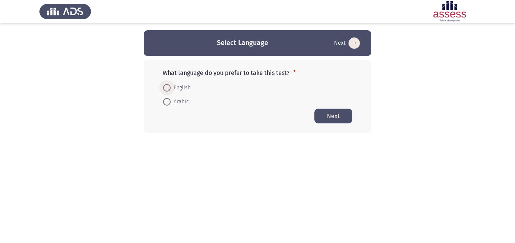
click at [165, 89] on span at bounding box center [167, 88] width 8 height 8
click at [165, 89] on input "English" at bounding box center [167, 88] width 8 height 8
radio input "true"
click at [339, 115] on button "Next" at bounding box center [333, 115] width 38 height 15
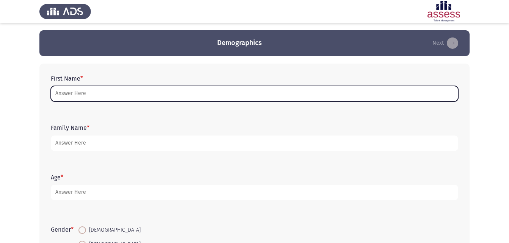
click at [99, 92] on input "First Name *" at bounding box center [255, 94] width 408 height 16
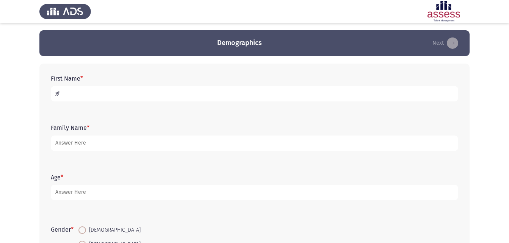
type input "g"
type input "لبني [PERSON_NAME]"
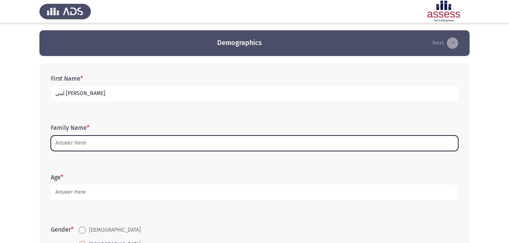
click at [86, 149] on input "Family Name *" at bounding box center [255, 144] width 408 height 16
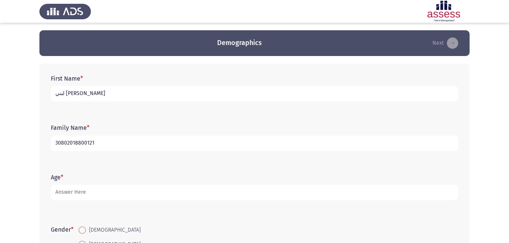
type input "30802018800121"
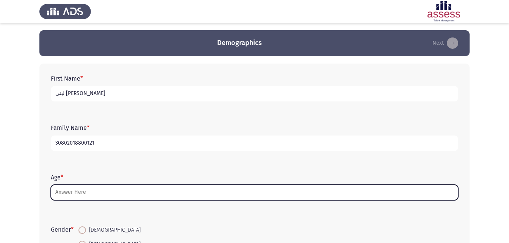
click at [93, 196] on input "Age *" at bounding box center [255, 193] width 408 height 16
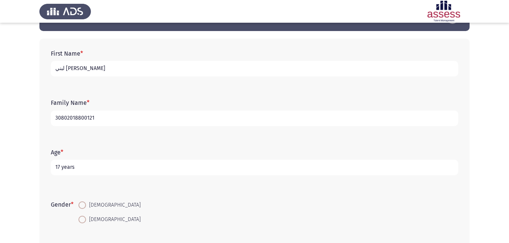
scroll to position [30, 0]
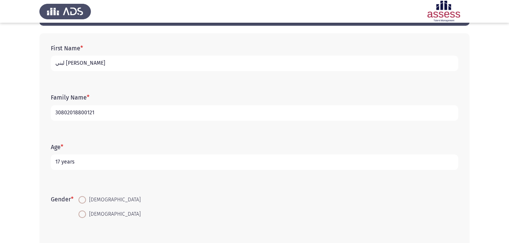
type input "17 years"
click at [86, 214] on span at bounding box center [82, 215] width 8 height 8
click at [86, 214] on input "[DEMOGRAPHIC_DATA]" at bounding box center [82, 215] width 8 height 8
radio input "true"
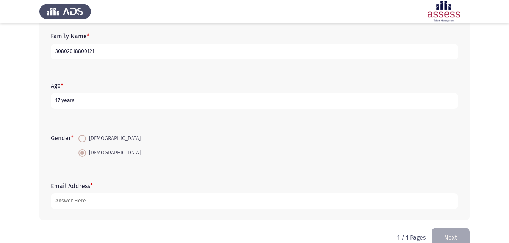
scroll to position [107, 0]
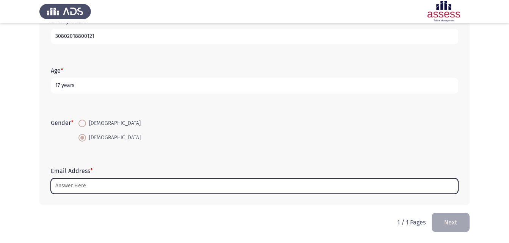
click at [211, 182] on input "Email Address *" at bounding box center [255, 187] width 408 height 16
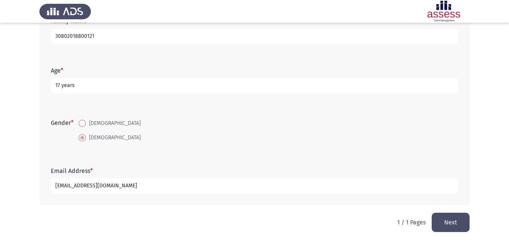
type input "[EMAIL_ADDRESS][DOMAIN_NAME]"
click at [452, 228] on button "Next" at bounding box center [451, 222] width 38 height 19
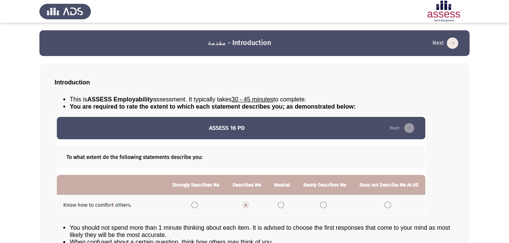
click at [509, 237] on app-assessment-container "مقدمة - Introduction Next Introduction This is ASSESS Employability assessment.…" at bounding box center [254, 148] width 509 height 237
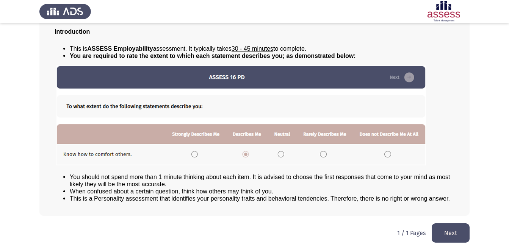
scroll to position [58, 0]
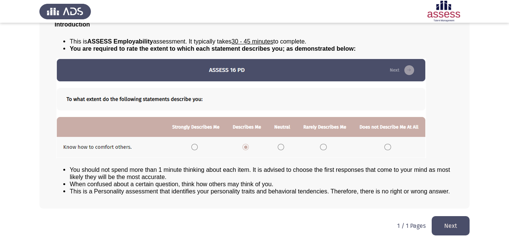
click at [451, 219] on button "Next" at bounding box center [451, 226] width 38 height 19
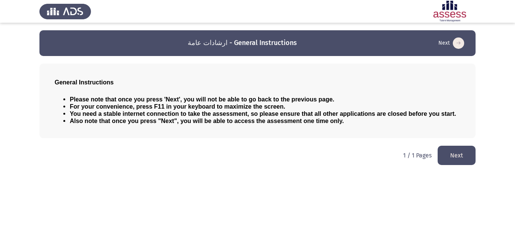
click at [460, 152] on button "Next" at bounding box center [457, 155] width 38 height 19
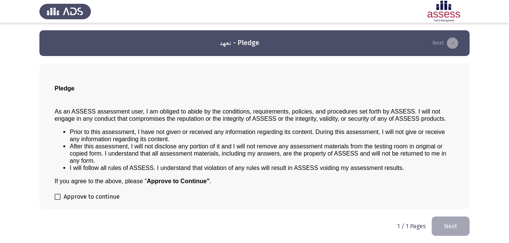
scroll to position [0, 0]
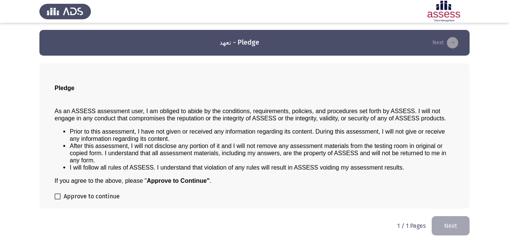
click at [64, 198] on span "Approve to continue" at bounding box center [92, 196] width 56 height 9
click at [58, 200] on input "Approve to continue" at bounding box center [57, 200] width 0 height 0
checkbox input "true"
click at [451, 219] on button "Next" at bounding box center [451, 226] width 38 height 19
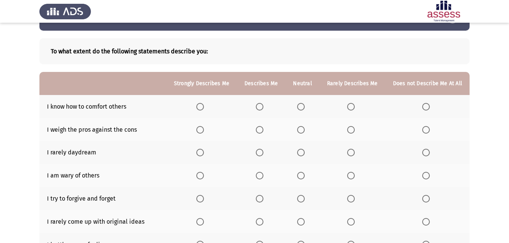
scroll to position [30, 0]
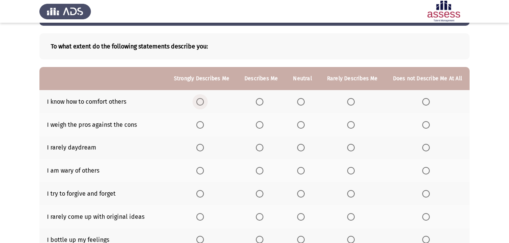
click at [201, 101] on span "Select an option" at bounding box center [200, 102] width 8 height 8
click at [201, 101] on input "Select an option" at bounding box center [200, 102] width 8 height 8
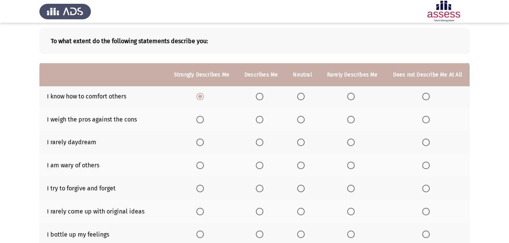
scroll to position [20, 0]
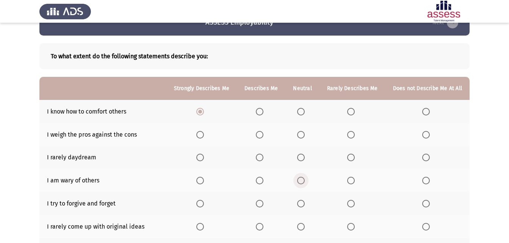
click at [305, 179] on span "Select an option" at bounding box center [301, 181] width 8 height 8
click at [305, 179] on input "Select an option" at bounding box center [301, 181] width 8 height 8
click at [262, 134] on span "Select an option" at bounding box center [260, 135] width 8 height 8
click at [262, 134] on input "Select an option" at bounding box center [260, 135] width 8 height 8
click at [423, 158] on span "Select an option" at bounding box center [426, 158] width 8 height 8
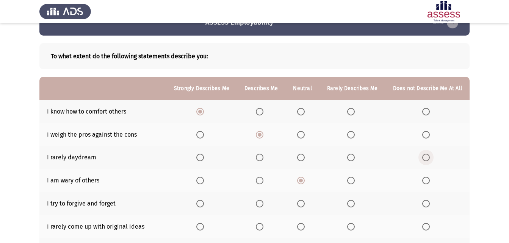
click at [423, 158] on input "Select an option" at bounding box center [426, 158] width 8 height 8
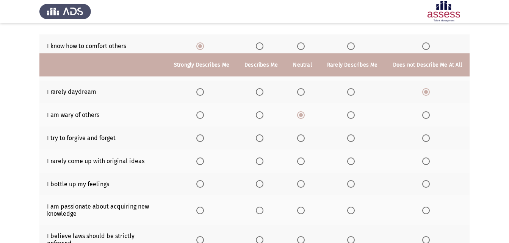
scroll to position [132, 0]
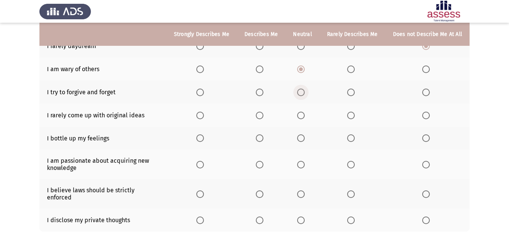
click at [302, 91] on span "Select an option" at bounding box center [301, 93] width 8 height 8
click at [302, 91] on input "Select an option" at bounding box center [301, 93] width 8 height 8
click at [360, 119] on th at bounding box center [353, 115] width 66 height 23
click at [353, 116] on span "Select an option" at bounding box center [351, 116] width 8 height 8
click at [353, 116] on input "Select an option" at bounding box center [351, 116] width 8 height 8
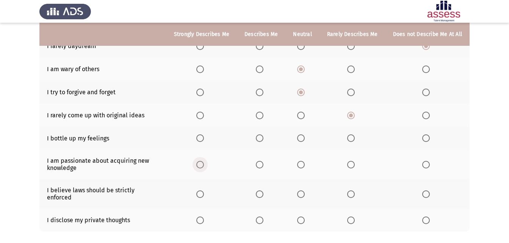
click at [201, 167] on span "Select an option" at bounding box center [200, 165] width 8 height 8
click at [201, 167] on input "Select an option" at bounding box center [200, 165] width 8 height 8
click at [302, 137] on span "Select an option" at bounding box center [301, 139] width 8 height 8
click at [302, 137] on input "Select an option" at bounding box center [301, 139] width 8 height 8
click at [509, 241] on app-assessment-container "ASSESS Employability Next To what extent do the following statements describe y…" at bounding box center [254, 76] width 509 height 356
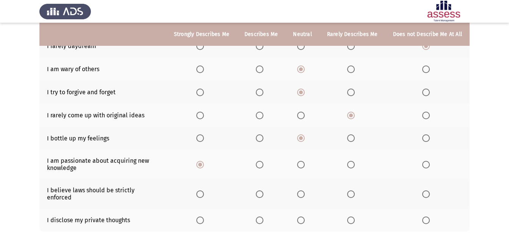
click at [509, 241] on app-assessment-container "ASSESS Employability Next To what extent do the following statements describe y…" at bounding box center [254, 76] width 509 height 356
click at [432, 217] on label "Select an option" at bounding box center [427, 221] width 11 height 8
click at [430, 217] on input "Select an option" at bounding box center [426, 221] width 8 height 8
click at [303, 192] on span "Select an option" at bounding box center [301, 195] width 8 height 8
click at [303, 192] on input "Select an option" at bounding box center [301, 195] width 8 height 8
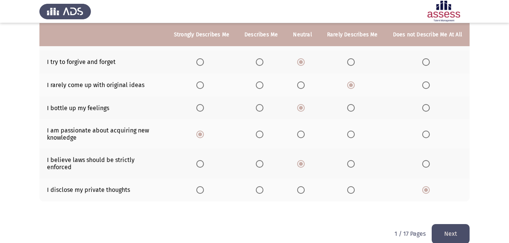
scroll to position [167, 0]
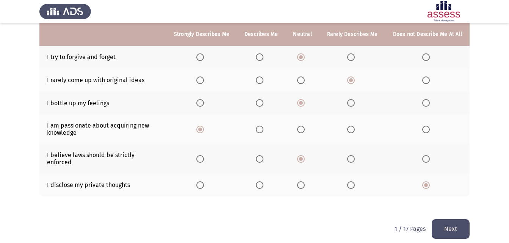
drag, startPoint x: 445, startPoint y: 206, endPoint x: 445, endPoint y: 221, distance: 15.2
click at [445, 220] on div "ASSESS Employability Next To what extent do the following statements describe y…" at bounding box center [254, 41] width 430 height 356
click at [445, 221] on button "Next" at bounding box center [451, 229] width 38 height 19
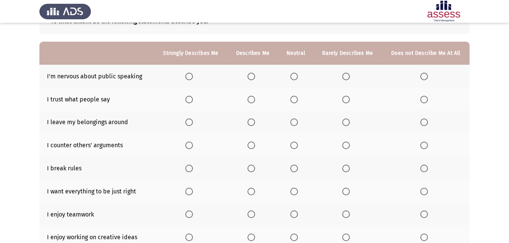
scroll to position [41, 0]
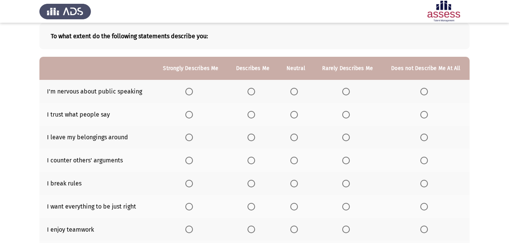
click at [420, 91] on th at bounding box center [426, 91] width 88 height 23
click at [422, 91] on span "Select an option" at bounding box center [425, 92] width 8 height 8
click at [422, 91] on input "Select an option" at bounding box center [425, 92] width 8 height 8
click at [346, 118] on span "Select an option" at bounding box center [346, 115] width 8 height 8
click at [346, 118] on input "Select an option" at bounding box center [346, 115] width 8 height 8
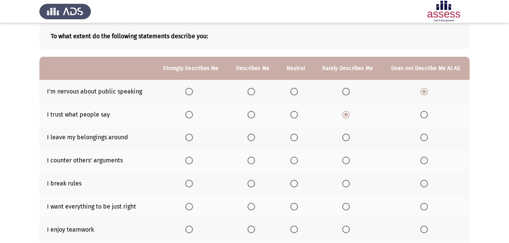
click at [421, 135] on span "Select an option" at bounding box center [425, 138] width 8 height 8
click at [421, 135] on input "Select an option" at bounding box center [425, 138] width 8 height 8
click at [345, 164] on span "Select an option" at bounding box center [346, 161] width 8 height 8
click at [345, 164] on input "Select an option" at bounding box center [346, 161] width 8 height 8
click at [422, 185] on span "Select an option" at bounding box center [425, 184] width 8 height 8
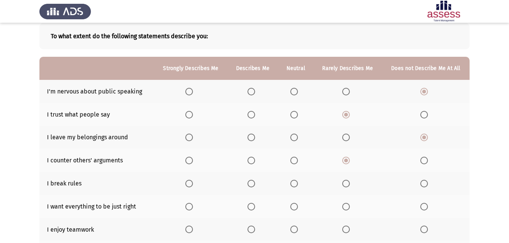
click at [422, 185] on input "Select an option" at bounding box center [425, 184] width 8 height 8
click at [192, 207] on span "Select an option" at bounding box center [189, 207] width 8 height 8
click at [192, 207] on input "Select an option" at bounding box center [189, 207] width 8 height 8
click at [193, 232] on span "Select an option" at bounding box center [189, 230] width 8 height 8
click at [193, 232] on input "Select an option" at bounding box center [189, 230] width 8 height 8
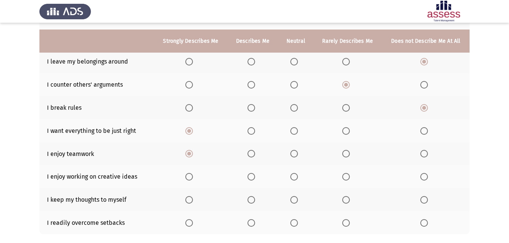
scroll to position [132, 0]
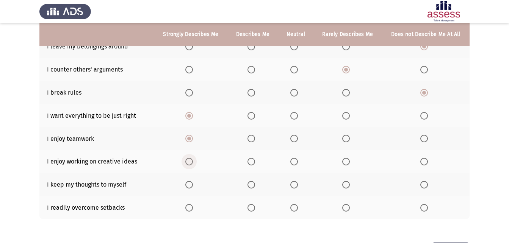
click at [191, 159] on span "Select an option" at bounding box center [189, 162] width 8 height 8
click at [191, 159] on input "Select an option" at bounding box center [189, 162] width 8 height 8
click at [345, 182] on span "Select an option" at bounding box center [346, 185] width 8 height 8
click at [345, 182] on input "Select an option" at bounding box center [346, 185] width 8 height 8
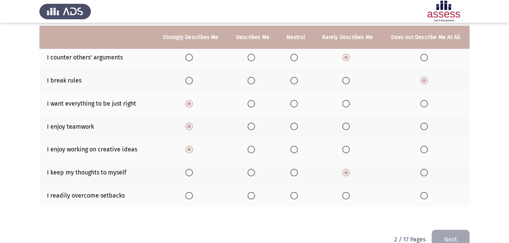
scroll to position [147, 0]
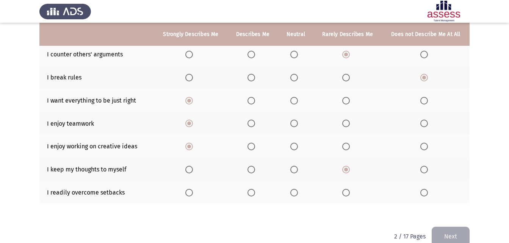
click at [292, 196] on span "Select an option" at bounding box center [294, 193] width 8 height 8
click at [292, 196] on input "Select an option" at bounding box center [294, 193] width 8 height 8
click at [443, 229] on button "Next" at bounding box center [451, 236] width 38 height 19
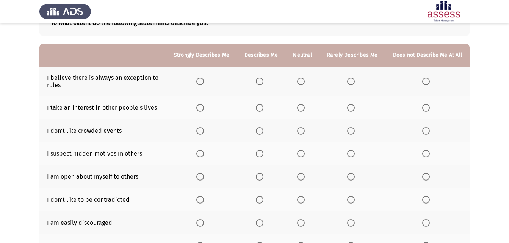
scroll to position [61, 0]
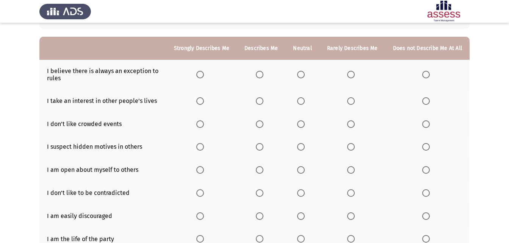
click at [204, 80] on th at bounding box center [201, 75] width 71 height 30
click at [205, 80] on th at bounding box center [201, 75] width 71 height 30
click at [204, 75] on span "Select an option" at bounding box center [200, 75] width 8 height 8
click at [204, 75] on input "Select an option" at bounding box center [200, 75] width 8 height 8
click at [351, 99] on span "Select an option" at bounding box center [351, 101] width 8 height 8
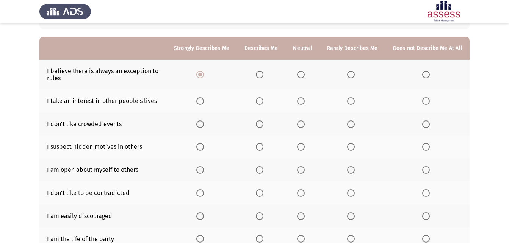
click at [351, 99] on input "Select an option" at bounding box center [351, 101] width 8 height 8
click at [264, 127] on span "Select an option" at bounding box center [260, 125] width 8 height 8
click at [264, 127] on input "Select an option" at bounding box center [260, 125] width 8 height 8
click at [424, 171] on span "Select an option" at bounding box center [426, 170] width 8 height 8
click at [424, 171] on input "Select an option" at bounding box center [426, 170] width 8 height 8
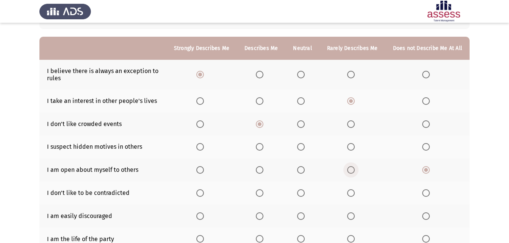
click at [354, 167] on span "Select an option" at bounding box center [351, 170] width 8 height 8
click at [354, 167] on input "Select an option" at bounding box center [351, 170] width 8 height 8
click at [424, 146] on span "Select an option" at bounding box center [426, 147] width 8 height 8
click at [424, 146] on input "Select an option" at bounding box center [426, 147] width 8 height 8
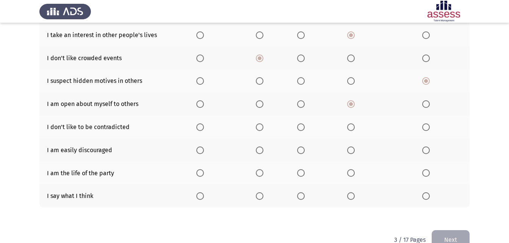
scroll to position [144, 0]
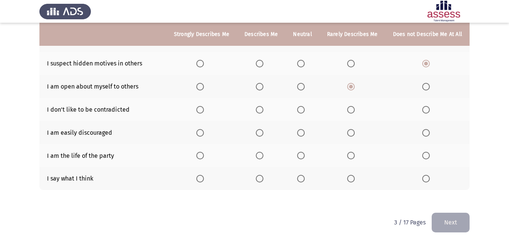
click at [261, 177] on span "Select an option" at bounding box center [260, 179] width 8 height 8
click at [261, 177] on input "Select an option" at bounding box center [260, 179] width 8 height 8
click at [350, 155] on span "Select an option" at bounding box center [351, 156] width 8 height 8
click at [350, 155] on input "Select an option" at bounding box center [351, 156] width 8 height 8
click at [340, 177] on th at bounding box center [353, 178] width 66 height 23
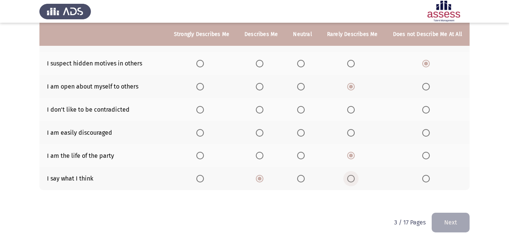
click at [355, 177] on span "Select an option" at bounding box center [351, 179] width 8 height 8
click at [355, 177] on input "Select an option" at bounding box center [351, 179] width 8 height 8
click at [423, 132] on span "Select an option" at bounding box center [426, 133] width 8 height 8
click at [423, 132] on input "Select an option" at bounding box center [426, 133] width 8 height 8
click at [305, 111] on span "Select an option" at bounding box center [301, 110] width 8 height 8
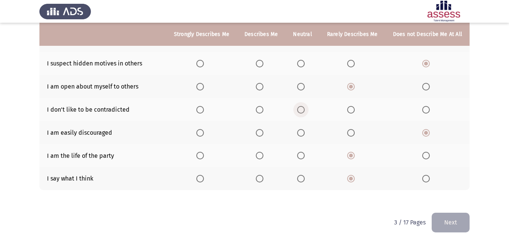
click at [305, 111] on input "Select an option" at bounding box center [301, 110] width 8 height 8
click at [468, 223] on button "Next" at bounding box center [451, 222] width 38 height 19
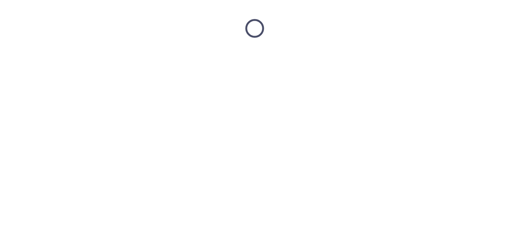
scroll to position [0, 0]
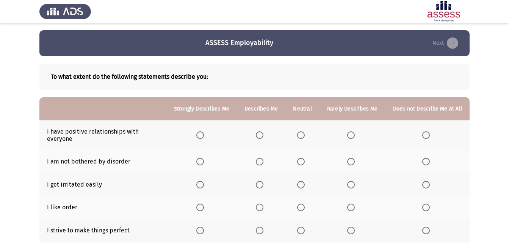
click at [265, 132] on mat-radio-button "Select an option" at bounding box center [261, 136] width 11 height 8
click at [264, 138] on span "Select an option" at bounding box center [260, 136] width 8 height 8
click at [264, 138] on input "Select an option" at bounding box center [260, 136] width 8 height 8
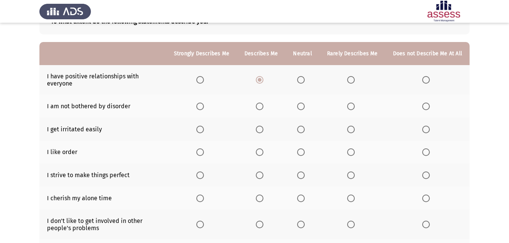
scroll to position [61, 0]
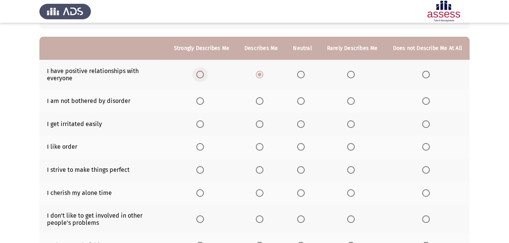
click at [202, 75] on span "Select an option" at bounding box center [200, 75] width 8 height 8
click at [202, 75] on input "Select an option" at bounding box center [200, 75] width 8 height 8
click at [426, 102] on span "Select an option" at bounding box center [426, 101] width 8 height 8
click at [426, 102] on input "Select an option" at bounding box center [426, 101] width 8 height 8
click at [355, 129] on th at bounding box center [353, 124] width 66 height 23
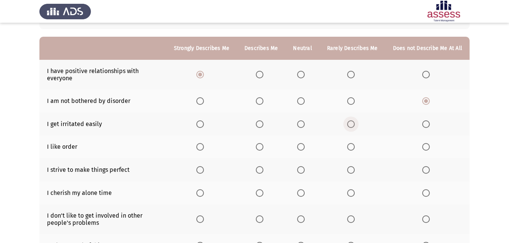
click at [353, 122] on span "Select an option" at bounding box center [351, 125] width 8 height 8
click at [353, 122] on input "Select an option" at bounding box center [351, 125] width 8 height 8
click at [202, 148] on span "Select an option" at bounding box center [200, 147] width 8 height 8
click at [202, 148] on input "Select an option" at bounding box center [200, 147] width 8 height 8
click at [204, 166] on span "Select an option" at bounding box center [200, 170] width 8 height 8
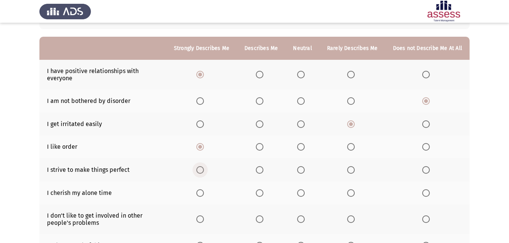
click at [204, 166] on input "Select an option" at bounding box center [200, 170] width 8 height 8
click at [204, 190] on span "Select an option" at bounding box center [200, 194] width 8 height 8
click at [204, 190] on input "Select an option" at bounding box center [200, 194] width 8 height 8
drag, startPoint x: 499, startPoint y: 193, endPoint x: 505, endPoint y: 229, distance: 36.2
click at [505, 229] on app-assessment-container "ASSESS Employability Next To what extent do the following statements describe y…" at bounding box center [254, 148] width 509 height 356
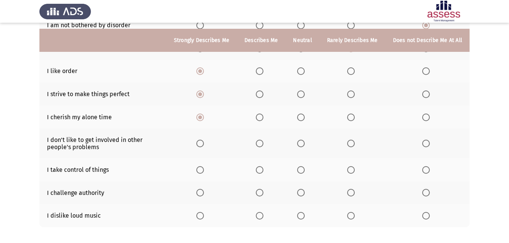
scroll to position [152, 0]
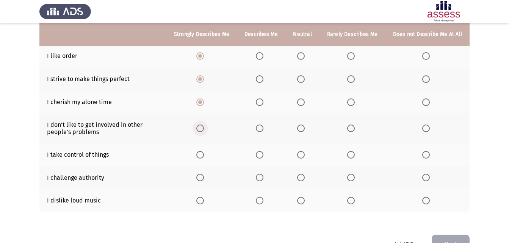
click at [204, 126] on span "Select an option" at bounding box center [200, 129] width 8 height 8
click at [204, 126] on input "Select an option" at bounding box center [200, 129] width 8 height 8
click at [204, 158] on span "Select an option" at bounding box center [200, 155] width 8 height 8
click at [204, 158] on input "Select an option" at bounding box center [200, 155] width 8 height 8
click at [353, 174] on span "Select an option" at bounding box center [351, 178] width 8 height 8
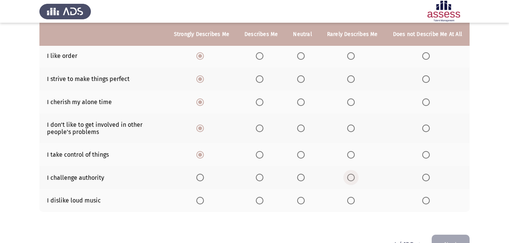
click at [353, 174] on input "Select an option" at bounding box center [351, 178] width 8 height 8
click at [199, 202] on th at bounding box center [201, 200] width 71 height 23
click at [207, 201] on label "Select an option" at bounding box center [201, 201] width 11 height 8
click at [204, 201] on input "Select an option" at bounding box center [200, 201] width 8 height 8
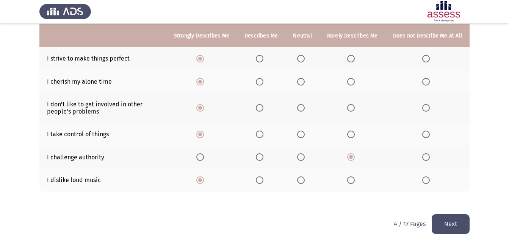
scroll to position [174, 0]
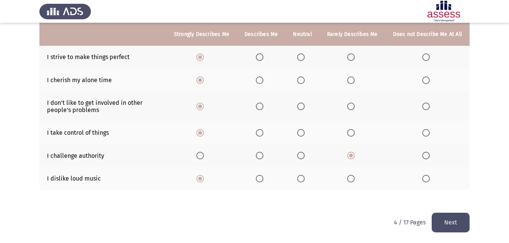
click at [448, 227] on button "Next" at bounding box center [451, 222] width 38 height 19
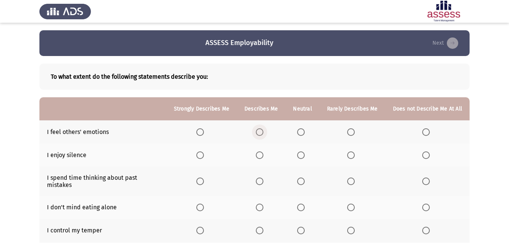
click at [264, 129] on span "Select an option" at bounding box center [260, 133] width 8 height 8
click at [264, 129] on input "Select an option" at bounding box center [260, 133] width 8 height 8
click at [200, 155] on span "Select an option" at bounding box center [200, 155] width 0 height 0
click at [204, 155] on input "Select an option" at bounding box center [200, 156] width 8 height 8
click at [354, 179] on span "Select an option" at bounding box center [351, 182] width 8 height 8
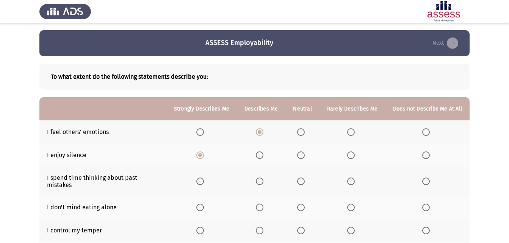
click at [354, 179] on input "Select an option" at bounding box center [351, 182] width 8 height 8
click at [430, 204] on span "Select an option" at bounding box center [426, 208] width 8 height 8
click at [430, 204] on input "Select an option" at bounding box center [426, 208] width 8 height 8
click at [204, 227] on span "Select an option" at bounding box center [200, 231] width 8 height 8
click at [204, 227] on input "Select an option" at bounding box center [200, 231] width 8 height 8
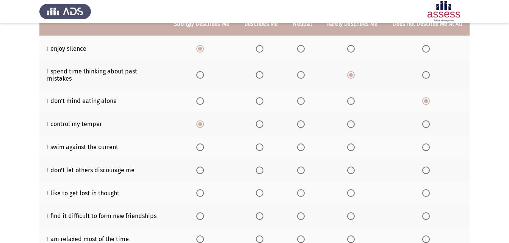
scroll to position [91, 0]
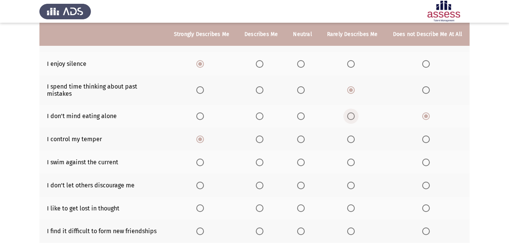
click at [352, 113] on span "Select an option" at bounding box center [351, 117] width 8 height 8
click at [352, 113] on input "Select an option" at bounding box center [351, 117] width 8 height 8
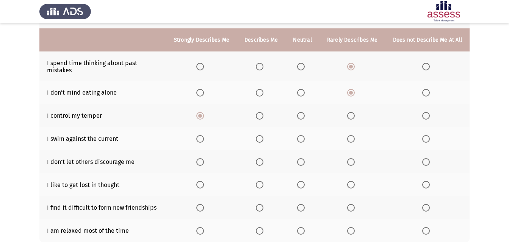
scroll to position [122, 0]
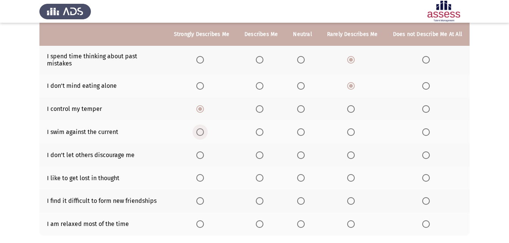
click at [204, 129] on span "Select an option" at bounding box center [200, 133] width 8 height 8
click at [204, 129] on input "Select an option" at bounding box center [200, 133] width 8 height 8
click at [262, 129] on span "Select an option" at bounding box center [260, 133] width 8 height 8
click at [262, 129] on input "Select an option" at bounding box center [260, 133] width 8 height 8
click at [204, 152] on span "Select an option" at bounding box center [200, 156] width 8 height 8
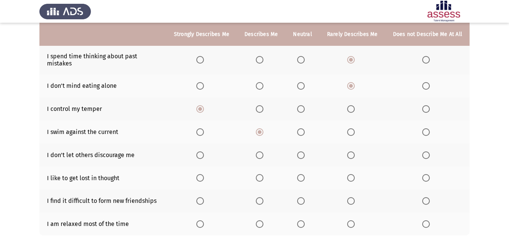
click at [204, 152] on input "Select an option" at bounding box center [200, 156] width 8 height 8
click at [429, 174] on span "Select an option" at bounding box center [426, 178] width 8 height 8
click at [429, 174] on input "Select an option" at bounding box center [426, 178] width 8 height 8
click at [429, 198] on span "Select an option" at bounding box center [426, 202] width 8 height 8
click at [429, 198] on input "Select an option" at bounding box center [426, 202] width 8 height 8
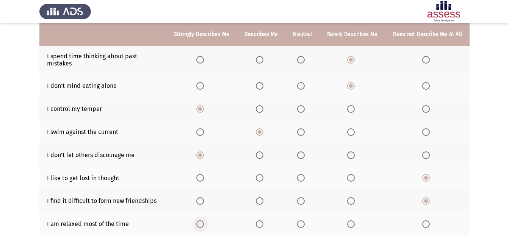
click at [204, 221] on span "Select an option" at bounding box center [200, 225] width 8 height 8
click at [204, 221] on input "Select an option" at bounding box center [200, 225] width 8 height 8
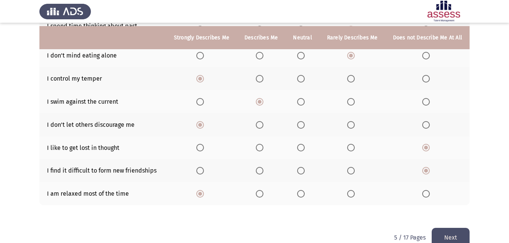
scroll to position [161, 0]
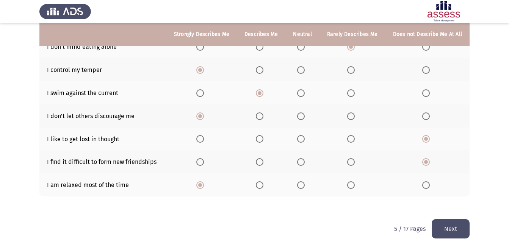
click at [441, 220] on button "Next" at bounding box center [451, 229] width 38 height 19
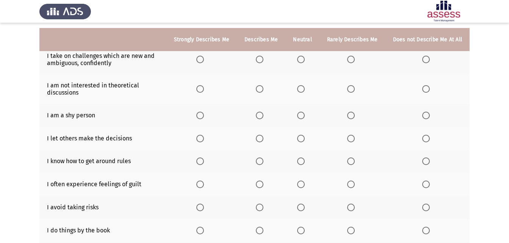
scroll to position [81, 0]
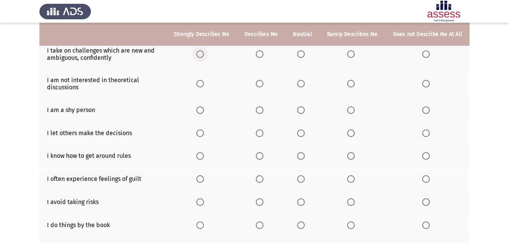
click at [204, 52] on span "Select an option" at bounding box center [200, 54] width 8 height 8
click at [204, 52] on input "Select an option" at bounding box center [200, 54] width 8 height 8
click at [425, 84] on span "Select an option" at bounding box center [426, 84] width 8 height 8
click at [425, 84] on input "Select an option" at bounding box center [426, 84] width 8 height 8
click at [357, 83] on label "Select an option" at bounding box center [352, 84] width 11 height 8
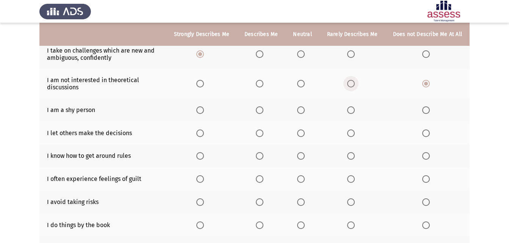
click at [355, 83] on input "Select an option" at bounding box center [351, 84] width 8 height 8
click at [426, 131] on span "Select an option" at bounding box center [426, 134] width 8 height 8
click at [426, 131] on input "Select an option" at bounding box center [426, 134] width 8 height 8
click at [351, 110] on span "Select an option" at bounding box center [351, 111] width 8 height 8
click at [351, 110] on input "Select an option" at bounding box center [351, 111] width 8 height 8
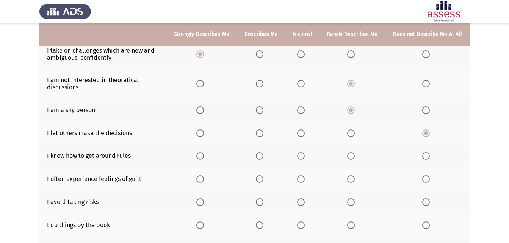
click at [421, 110] on th at bounding box center [428, 110] width 84 height 23
click at [430, 107] on span "Select an option" at bounding box center [426, 111] width 8 height 8
click at [430, 107] on input "Select an option" at bounding box center [426, 111] width 8 height 8
click at [204, 155] on th at bounding box center [201, 156] width 71 height 23
click at [204, 155] on span "Select an option" at bounding box center [200, 156] width 8 height 8
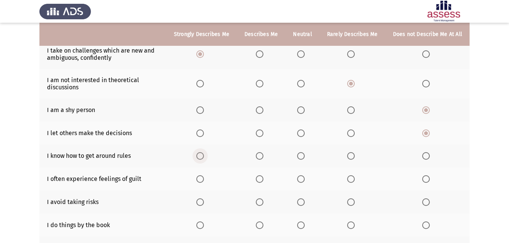
click at [204, 155] on input "Select an option" at bounding box center [200, 156] width 8 height 8
click at [264, 178] on span "Select an option" at bounding box center [260, 180] width 8 height 8
click at [264, 178] on input "Select an option" at bounding box center [260, 180] width 8 height 8
click at [350, 199] on span "Select an option" at bounding box center [351, 203] width 8 height 8
click at [350, 199] on input "Select an option" at bounding box center [351, 203] width 8 height 8
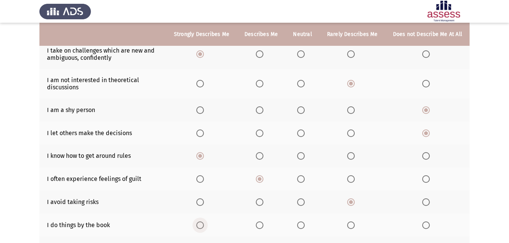
click at [203, 224] on span "Select an option" at bounding box center [200, 226] width 8 height 8
click at [203, 224] on input "Select an option" at bounding box center [200, 226] width 8 height 8
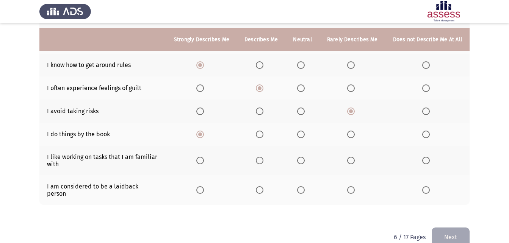
scroll to position [177, 0]
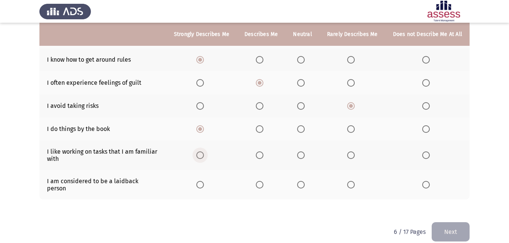
click at [207, 153] on label "Select an option" at bounding box center [201, 156] width 11 height 8
click at [204, 153] on input "Select an option" at bounding box center [200, 156] width 8 height 8
click at [305, 181] on span "Select an option" at bounding box center [301, 185] width 8 height 8
click at [305, 181] on input "Select an option" at bounding box center [301, 185] width 8 height 8
click at [258, 181] on th at bounding box center [261, 185] width 49 height 30
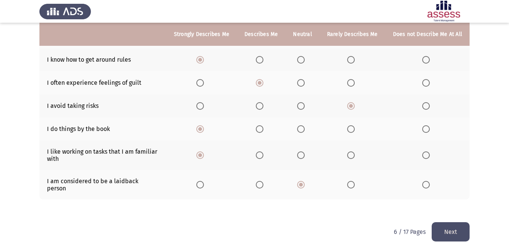
click at [352, 177] on th at bounding box center [353, 185] width 66 height 30
click at [350, 181] on span "Select an option" at bounding box center [351, 185] width 8 height 8
click at [350, 181] on input "Select an option" at bounding box center [351, 185] width 8 height 8
click at [448, 223] on button "Next" at bounding box center [451, 232] width 38 height 19
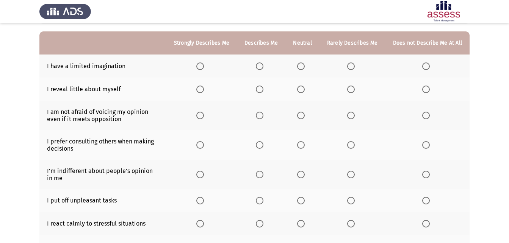
scroll to position [51, 0]
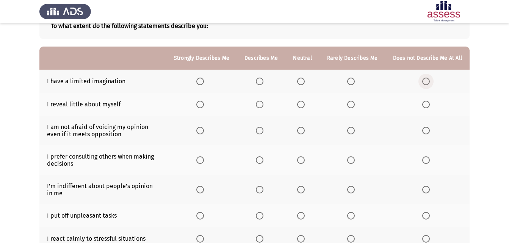
click at [424, 85] on span "Select an option" at bounding box center [426, 82] width 8 height 8
click at [424, 85] on input "Select an option" at bounding box center [426, 82] width 8 height 8
click at [427, 103] on span "Select an option" at bounding box center [426, 105] width 8 height 8
click at [427, 103] on input "Select an option" at bounding box center [426, 105] width 8 height 8
click at [356, 105] on label "Select an option" at bounding box center [352, 105] width 11 height 8
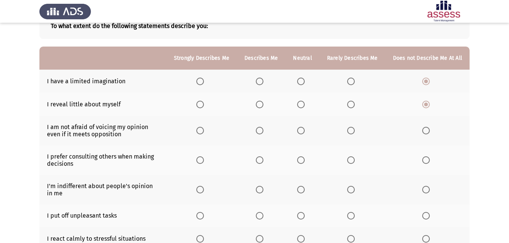
click at [355, 105] on input "Select an option" at bounding box center [351, 105] width 8 height 8
click at [207, 133] on label "Select an option" at bounding box center [201, 131] width 11 height 8
click at [204, 133] on input "Select an option" at bounding box center [200, 131] width 8 height 8
click at [204, 160] on span "Select an option" at bounding box center [200, 161] width 8 height 8
click at [204, 160] on input "Select an option" at bounding box center [200, 161] width 8 height 8
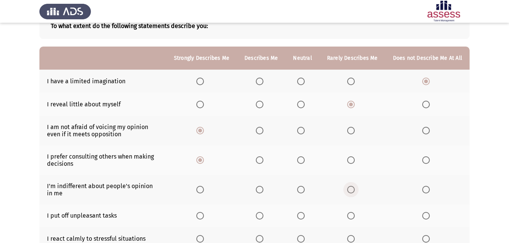
click at [355, 189] on span "Select an option" at bounding box center [351, 190] width 8 height 8
click at [355, 189] on input "Select an option" at bounding box center [351, 190] width 8 height 8
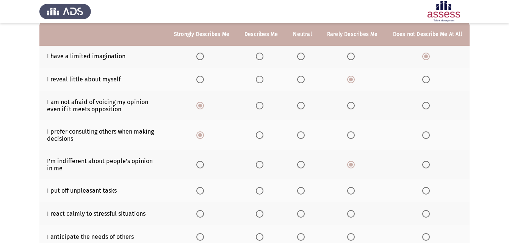
scroll to position [81, 0]
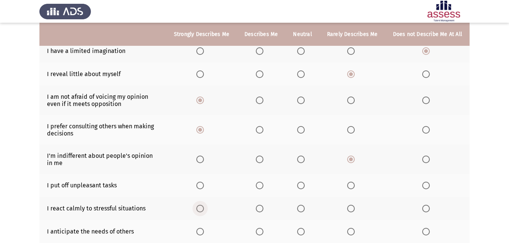
click at [204, 211] on span "Select an option" at bounding box center [200, 209] width 8 height 8
click at [204, 211] on input "Select an option" at bounding box center [200, 209] width 8 height 8
click at [353, 229] on span "Select an option" at bounding box center [351, 232] width 8 height 8
click at [353, 229] on input "Select an option" at bounding box center [351, 232] width 8 height 8
click at [355, 187] on span "Select an option" at bounding box center [351, 186] width 8 height 8
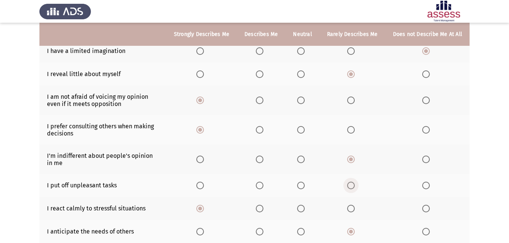
click at [355, 187] on input "Select an option" at bounding box center [351, 186] width 8 height 8
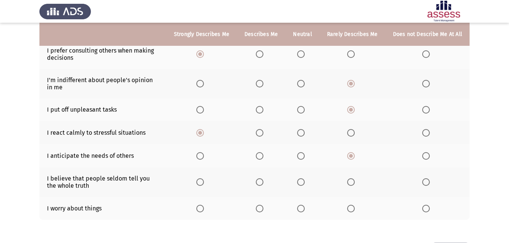
scroll to position [167, 0]
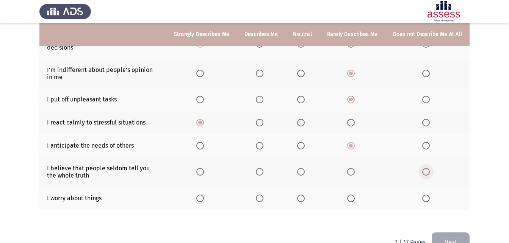
click at [427, 170] on span "Select an option" at bounding box center [426, 172] width 8 height 8
click at [427, 170] on input "Select an option" at bounding box center [426, 172] width 8 height 8
click at [349, 173] on span "Select an option" at bounding box center [351, 172] width 8 height 8
click at [349, 173] on input "Select an option" at bounding box center [351, 172] width 8 height 8
click at [267, 201] on label "Select an option" at bounding box center [261, 199] width 11 height 8
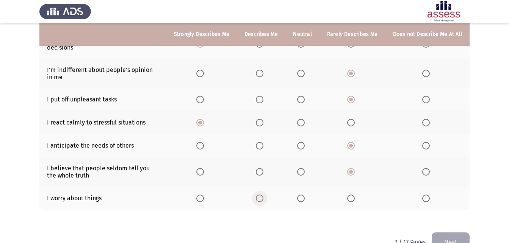
click at [264, 201] on input "Select an option" at bounding box center [260, 199] width 8 height 8
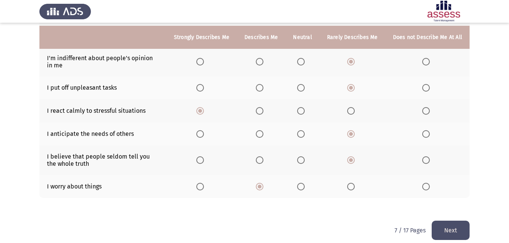
scroll to position [182, 0]
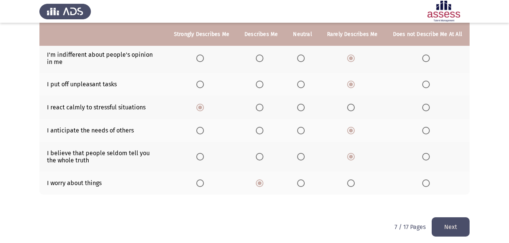
click at [446, 226] on button "Next" at bounding box center [451, 227] width 38 height 19
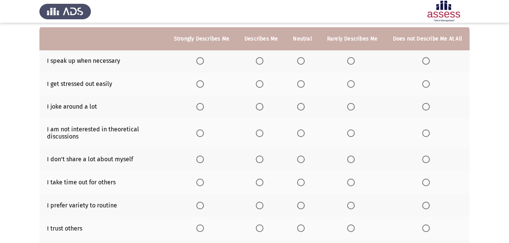
scroll to position [76, 0]
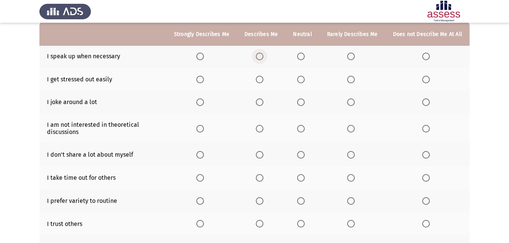
click at [259, 58] on span "Select an option" at bounding box center [260, 57] width 8 height 8
click at [259, 58] on input "Select an option" at bounding box center [260, 57] width 8 height 8
click at [430, 80] on span "Select an option" at bounding box center [426, 80] width 8 height 8
click at [430, 80] on input "Select an option" at bounding box center [426, 80] width 8 height 8
click at [428, 104] on span "Select an option" at bounding box center [426, 103] width 8 height 8
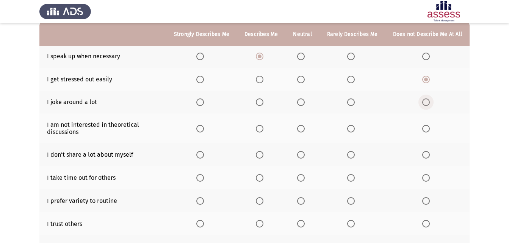
click at [428, 104] on input "Select an option" at bounding box center [426, 103] width 8 height 8
click at [425, 125] on span "Select an option" at bounding box center [426, 129] width 8 height 8
click at [425, 125] on input "Select an option" at bounding box center [426, 129] width 8 height 8
click at [429, 154] on span "Select an option" at bounding box center [426, 155] width 8 height 8
click at [429, 154] on input "Select an option" at bounding box center [426, 155] width 8 height 8
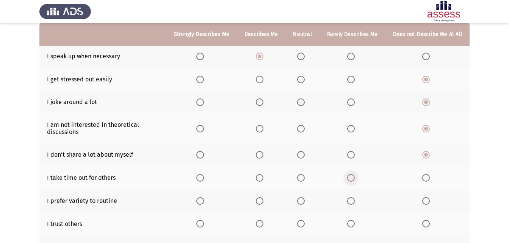
click at [349, 177] on span "Select an option" at bounding box center [351, 178] width 8 height 8
click at [349, 177] on input "Select an option" at bounding box center [351, 178] width 8 height 8
click at [203, 199] on span "Select an option" at bounding box center [200, 202] width 8 height 8
click at [203, 199] on input "Select an option" at bounding box center [200, 202] width 8 height 8
click at [350, 223] on span "Select an option" at bounding box center [351, 224] width 8 height 8
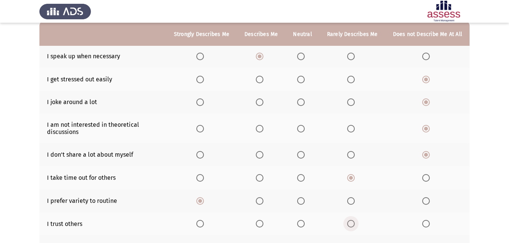
click at [350, 223] on input "Select an option" at bounding box center [351, 224] width 8 height 8
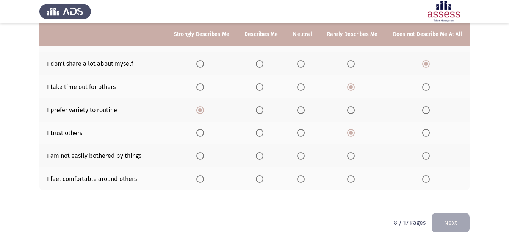
scroll to position [167, 0]
click at [260, 179] on span "Select an option" at bounding box center [260, 179] width 0 height 0
click at [262, 179] on input "Select an option" at bounding box center [260, 179] width 8 height 8
click at [427, 158] on span "Select an option" at bounding box center [426, 156] width 8 height 8
click at [427, 158] on input "Select an option" at bounding box center [426, 156] width 8 height 8
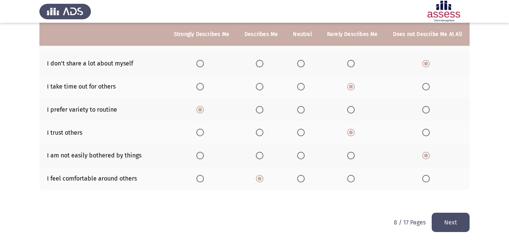
click at [441, 221] on button "Next" at bounding box center [451, 222] width 38 height 19
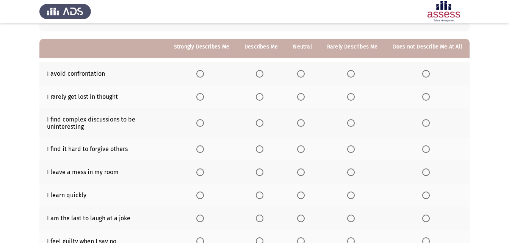
scroll to position [56, 0]
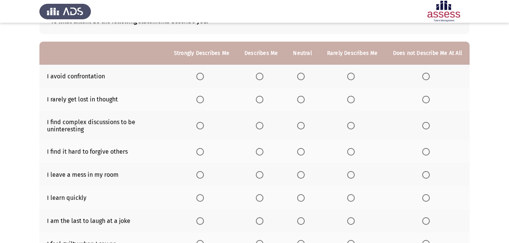
click at [352, 101] on span "Select an option" at bounding box center [351, 100] width 8 height 8
click at [352, 101] on input "Select an option" at bounding box center [351, 100] width 8 height 8
click at [264, 75] on span "Select an option" at bounding box center [260, 77] width 8 height 8
click at [264, 75] on input "Select an option" at bounding box center [260, 77] width 8 height 8
click at [264, 127] on span "Select an option" at bounding box center [260, 126] width 8 height 8
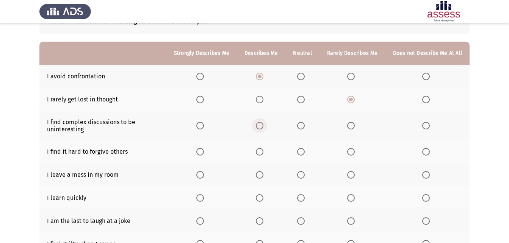
click at [264, 127] on input "Select an option" at bounding box center [260, 126] width 8 height 8
click at [424, 154] on span "Select an option" at bounding box center [426, 152] width 8 height 8
click at [424, 154] on input "Select an option" at bounding box center [426, 152] width 8 height 8
click at [424, 176] on span "Select an option" at bounding box center [426, 175] width 8 height 8
click at [424, 176] on input "Select an option" at bounding box center [426, 175] width 8 height 8
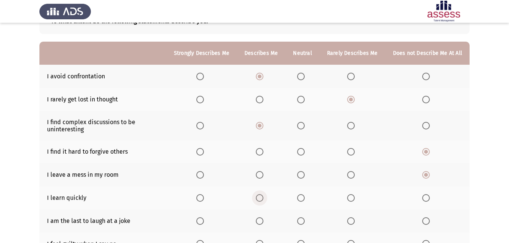
click at [264, 195] on span "Select an option" at bounding box center [260, 199] width 8 height 8
click at [264, 195] on input "Select an option" at bounding box center [260, 199] width 8 height 8
click at [428, 218] on span "Select an option" at bounding box center [426, 222] width 8 height 8
click at [428, 218] on input "Select an option" at bounding box center [426, 222] width 8 height 8
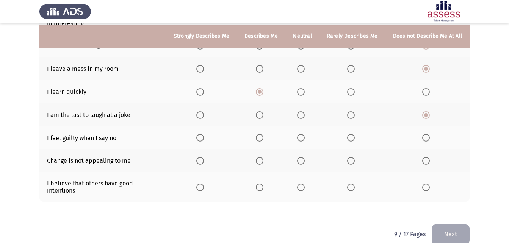
scroll to position [167, 0]
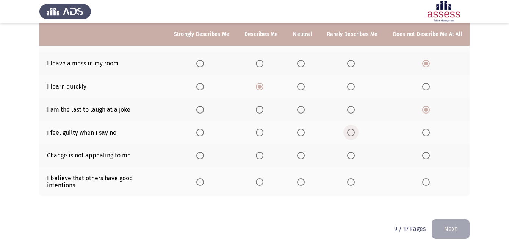
click at [352, 134] on span "Select an option" at bounding box center [351, 133] width 8 height 8
click at [352, 134] on input "Select an option" at bounding box center [351, 133] width 8 height 8
click at [431, 156] on label "Select an option" at bounding box center [427, 156] width 11 height 8
click at [430, 156] on input "Select an option" at bounding box center [426, 156] width 8 height 8
click at [264, 179] on span "Select an option" at bounding box center [260, 183] width 8 height 8
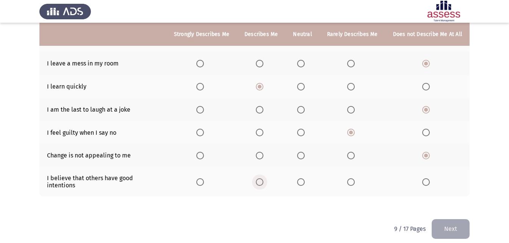
click at [264, 179] on input "Select an option" at bounding box center [260, 183] width 8 height 8
click at [444, 228] on button "Next" at bounding box center [451, 229] width 38 height 19
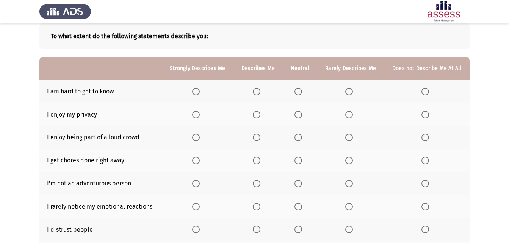
scroll to position [46, 0]
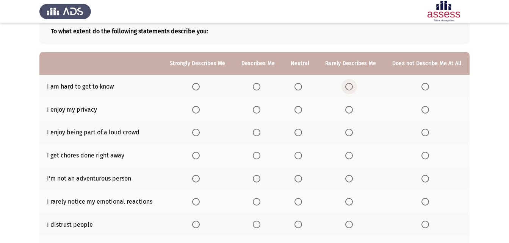
click at [350, 85] on span "Select an option" at bounding box center [349, 87] width 8 height 8
click at [350, 85] on input "Select an option" at bounding box center [349, 87] width 8 height 8
click at [259, 110] on span "Select an option" at bounding box center [257, 110] width 8 height 8
click at [259, 110] on input "Select an option" at bounding box center [257, 110] width 8 height 8
click at [423, 135] on span "Select an option" at bounding box center [426, 133] width 8 height 8
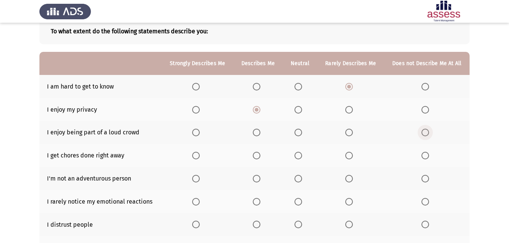
click at [423, 135] on input "Select an option" at bounding box center [426, 133] width 8 height 8
click at [257, 157] on span "Select an option" at bounding box center [257, 156] width 8 height 8
click at [257, 157] on input "Select an option" at bounding box center [257, 156] width 8 height 8
click at [427, 224] on span "Select an option" at bounding box center [426, 225] width 8 height 8
click at [427, 224] on input "Select an option" at bounding box center [426, 225] width 8 height 8
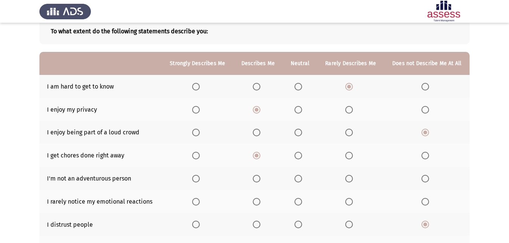
click at [353, 226] on span "Select an option" at bounding box center [349, 225] width 8 height 8
click at [353, 226] on input "Select an option" at bounding box center [349, 225] width 8 height 8
click at [257, 198] on span "Select an option" at bounding box center [257, 202] width 8 height 8
click at [257, 198] on input "Select an option" at bounding box center [257, 202] width 8 height 8
click at [348, 183] on th at bounding box center [350, 178] width 67 height 23
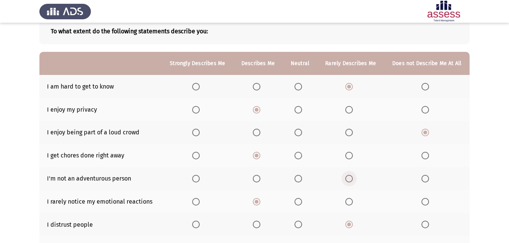
click at [350, 178] on span "Select an option" at bounding box center [349, 179] width 8 height 8
click at [350, 178] on input "Select an option" at bounding box center [349, 179] width 8 height 8
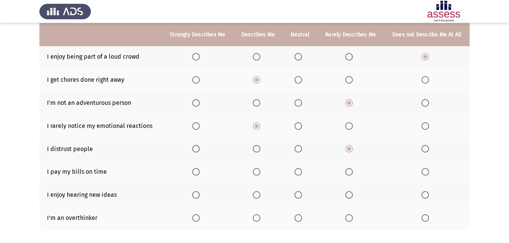
scroll to position [137, 0]
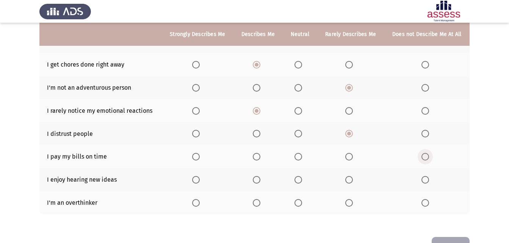
click at [425, 157] on span "Select an option" at bounding box center [425, 157] width 0 height 0
click at [425, 157] on input "Select an option" at bounding box center [426, 157] width 8 height 8
click at [198, 183] on span "Select an option" at bounding box center [196, 180] width 8 height 8
click at [198, 183] on input "Select an option" at bounding box center [196, 180] width 8 height 8
click at [353, 203] on span "Select an option" at bounding box center [349, 203] width 8 height 8
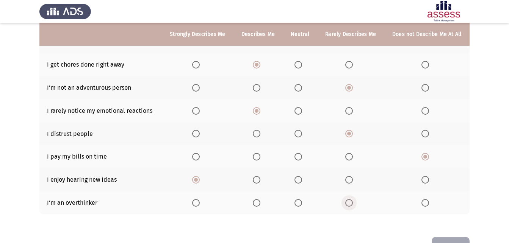
click at [353, 203] on input "Select an option" at bounding box center [349, 203] width 8 height 8
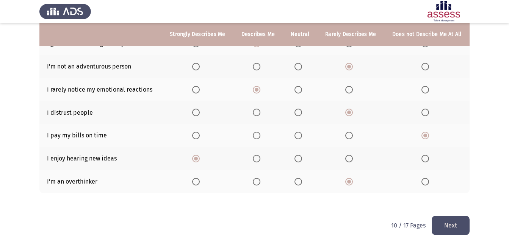
scroll to position [161, 0]
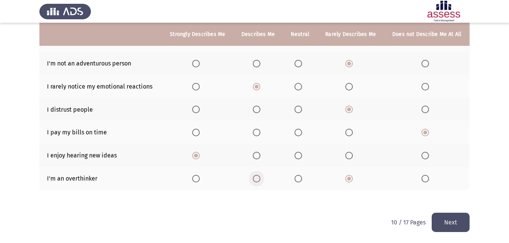
click at [255, 180] on span "Select an option" at bounding box center [257, 179] width 8 height 8
click at [255, 180] on input "Select an option" at bounding box center [257, 179] width 8 height 8
click at [346, 179] on span "Select an option" at bounding box center [349, 179] width 8 height 8
click at [346, 179] on input "Select an option" at bounding box center [349, 179] width 8 height 8
click at [295, 177] on span "Select an option" at bounding box center [299, 179] width 8 height 8
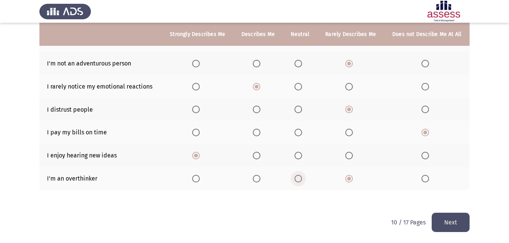
click at [295, 177] on input "Select an option" at bounding box center [299, 179] width 8 height 8
click at [455, 225] on button "Next" at bounding box center [451, 222] width 38 height 19
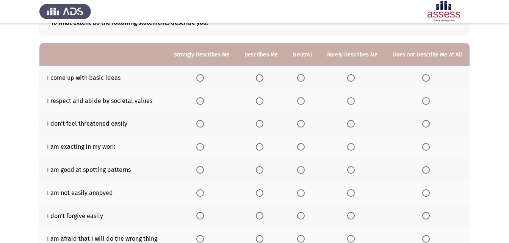
scroll to position [61, 0]
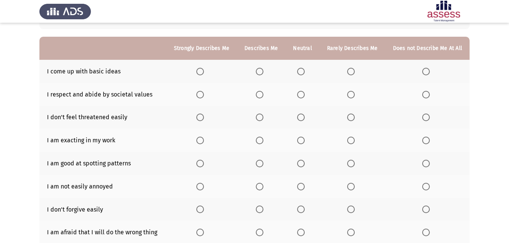
click at [355, 73] on span "Select an option" at bounding box center [351, 72] width 8 height 8
click at [355, 73] on input "Select an option" at bounding box center [351, 72] width 8 height 8
click at [204, 97] on span "Select an option" at bounding box center [200, 95] width 8 height 8
click at [204, 97] on input "Select an option" at bounding box center [200, 95] width 8 height 8
click at [267, 118] on label "Select an option" at bounding box center [261, 118] width 11 height 8
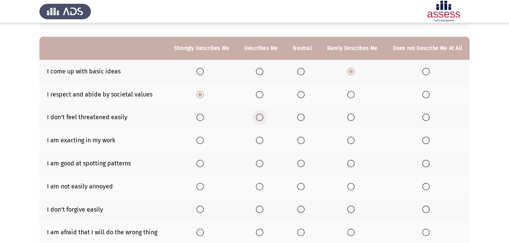
click at [264, 118] on input "Select an option" at bounding box center [260, 118] width 8 height 8
click at [204, 138] on span "Select an option" at bounding box center [200, 141] width 8 height 8
click at [204, 138] on input "Select an option" at bounding box center [200, 141] width 8 height 8
click at [204, 163] on span "Select an option" at bounding box center [200, 164] width 8 height 8
click at [204, 163] on input "Select an option" at bounding box center [200, 164] width 8 height 8
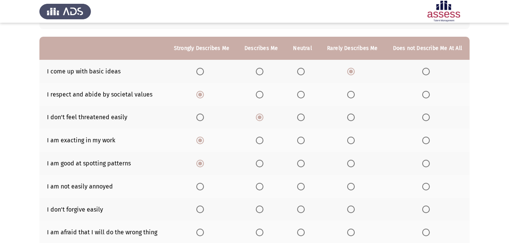
click at [262, 163] on span "Select an option" at bounding box center [260, 164] width 8 height 8
click at [262, 163] on input "Select an option" at bounding box center [260, 164] width 8 height 8
click at [201, 184] on span "Select an option" at bounding box center [200, 187] width 8 height 8
click at [201, 184] on input "Select an option" at bounding box center [200, 187] width 8 height 8
click at [353, 208] on span "Select an option" at bounding box center [351, 210] width 8 height 8
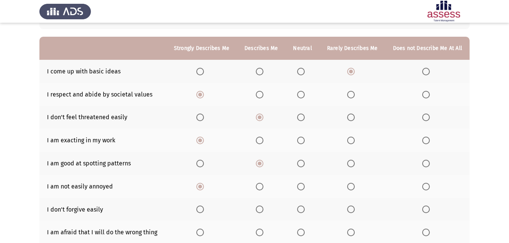
click at [353, 208] on input "Select an option" at bounding box center [351, 210] width 8 height 8
click at [264, 232] on span "Select an option" at bounding box center [260, 233] width 8 height 8
click at [264, 232] on input "Select an option" at bounding box center [260, 233] width 8 height 8
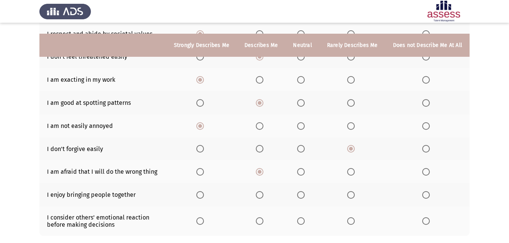
scroll to position [167, 0]
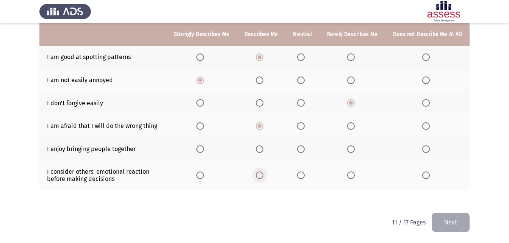
click at [260, 176] on span "Select an option" at bounding box center [260, 176] width 0 height 0
click at [262, 176] on input "Select an option" at bounding box center [260, 176] width 8 height 8
click at [263, 148] on span "Select an option" at bounding box center [260, 150] width 8 height 8
click at [263, 148] on input "Select an option" at bounding box center [260, 150] width 8 height 8
click at [427, 152] on span "Select an option" at bounding box center [426, 150] width 8 height 8
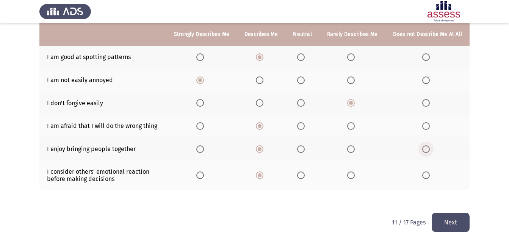
click at [427, 152] on input "Select an option" at bounding box center [426, 150] width 8 height 8
click at [443, 228] on button "Next" at bounding box center [451, 222] width 38 height 19
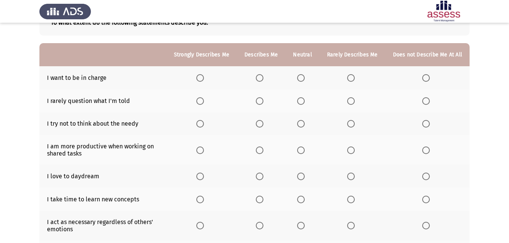
scroll to position [61, 0]
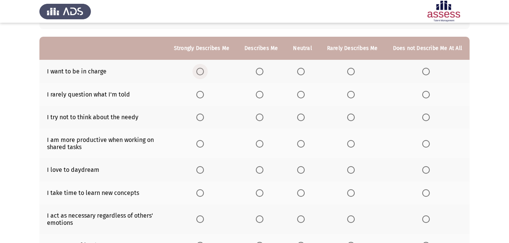
click at [203, 70] on span "Select an option" at bounding box center [200, 72] width 8 height 8
click at [203, 70] on input "Select an option" at bounding box center [200, 72] width 8 height 8
click at [262, 93] on span "Select an option" at bounding box center [260, 95] width 8 height 8
click at [262, 93] on input "Select an option" at bounding box center [260, 95] width 8 height 8
click at [427, 119] on span "Select an option" at bounding box center [426, 118] width 8 height 8
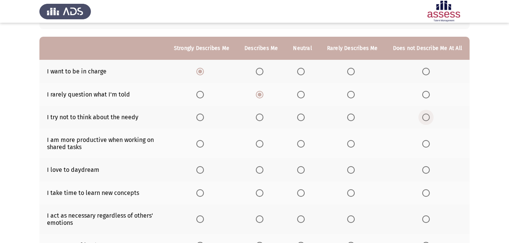
click at [427, 119] on input "Select an option" at bounding box center [426, 118] width 8 height 8
click at [204, 140] on span "Select an option" at bounding box center [200, 144] width 8 height 8
click at [204, 140] on input "Select an option" at bounding box center [200, 144] width 8 height 8
click at [263, 173] on span "Select an option" at bounding box center [260, 170] width 8 height 8
click at [263, 173] on input "Select an option" at bounding box center [260, 170] width 8 height 8
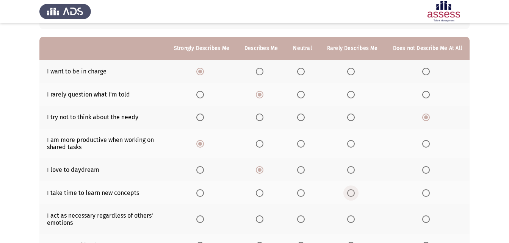
click at [350, 192] on span "Select an option" at bounding box center [351, 194] width 8 height 8
click at [350, 192] on input "Select an option" at bounding box center [351, 194] width 8 height 8
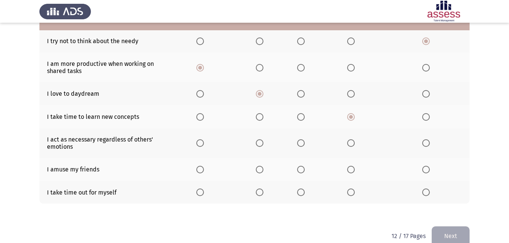
scroll to position [142, 0]
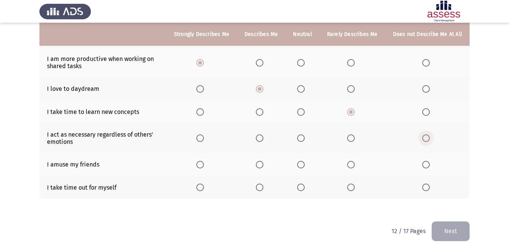
click at [425, 140] on span "Select an option" at bounding box center [426, 139] width 8 height 8
click at [425, 140] on input "Select an option" at bounding box center [426, 139] width 8 height 8
click at [261, 165] on span "Select an option" at bounding box center [260, 165] width 8 height 8
click at [261, 165] on input "Select an option" at bounding box center [260, 165] width 8 height 8
click at [205, 192] on th at bounding box center [201, 187] width 71 height 23
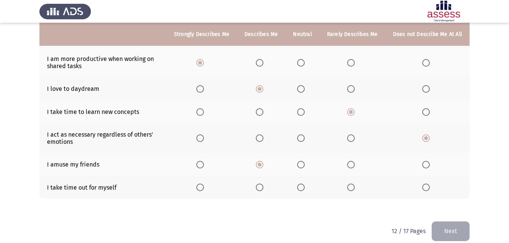
click at [204, 186] on span "Select an option" at bounding box center [200, 188] width 8 height 8
click at [204, 186] on input "Select an option" at bounding box center [200, 188] width 8 height 8
drag, startPoint x: 355, startPoint y: 159, endPoint x: 352, endPoint y: 172, distance: 14.1
click at [354, 165] on th at bounding box center [353, 164] width 66 height 23
click at [354, 164] on span "Select an option" at bounding box center [351, 165] width 8 height 8
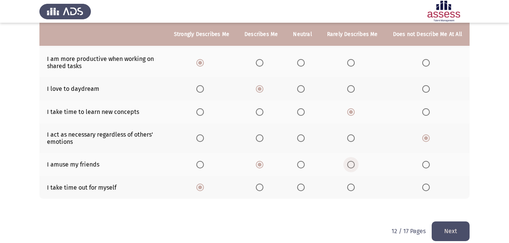
click at [354, 164] on input "Select an option" at bounding box center [351, 165] width 8 height 8
click at [454, 226] on button "Next" at bounding box center [451, 231] width 38 height 19
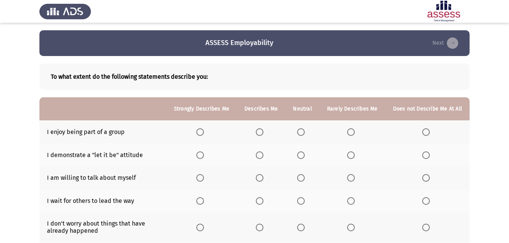
click at [201, 131] on span "Select an option" at bounding box center [200, 133] width 8 height 8
click at [201, 131] on input "Select an option" at bounding box center [200, 133] width 8 height 8
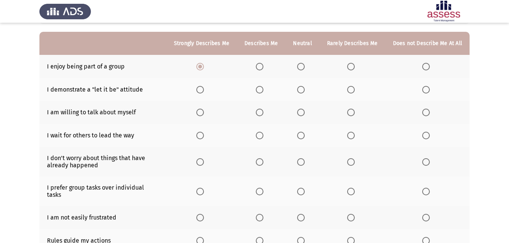
scroll to position [61, 0]
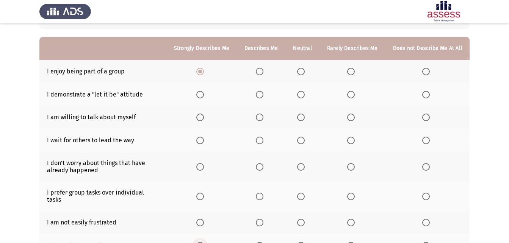
click at [204, 242] on span "Select an option" at bounding box center [200, 246] width 8 height 8
click at [204, 242] on input "Select an option" at bounding box center [200, 246] width 8 height 8
click at [204, 219] on span "Select an option" at bounding box center [200, 223] width 8 height 8
click at [204, 219] on input "Select an option" at bounding box center [200, 223] width 8 height 8
drag, startPoint x: 205, startPoint y: 195, endPoint x: 205, endPoint y: 214, distance: 18.6
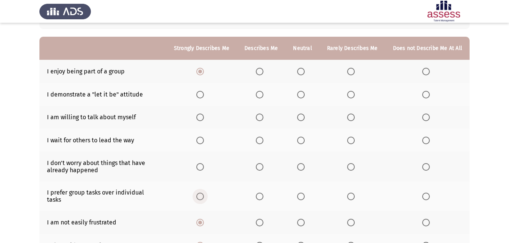
click at [204, 199] on th at bounding box center [201, 197] width 71 height 30
click at [204, 193] on span "Select an option" at bounding box center [200, 197] width 8 height 8
click at [204, 193] on input "Select an option" at bounding box center [200, 197] width 8 height 8
click at [260, 168] on span "Select an option" at bounding box center [260, 167] width 8 height 8
click at [260, 168] on input "Select an option" at bounding box center [260, 167] width 8 height 8
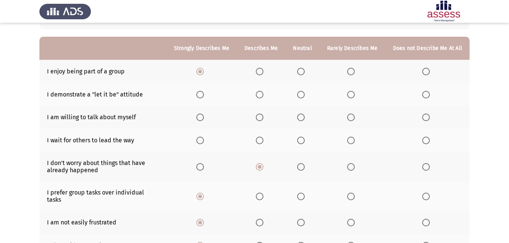
drag, startPoint x: 392, startPoint y: 129, endPoint x: 405, endPoint y: 148, distance: 22.6
click at [351, 143] on span "Select an option" at bounding box center [351, 141] width 8 height 8
click at [351, 143] on input "Select an option" at bounding box center [351, 141] width 8 height 8
click at [351, 120] on span "Select an option" at bounding box center [351, 118] width 8 height 8
click at [351, 120] on input "Select an option" at bounding box center [351, 118] width 8 height 8
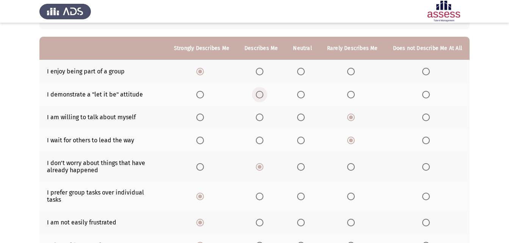
click at [267, 94] on label "Select an option" at bounding box center [261, 95] width 11 height 8
click at [264, 94] on input "Select an option" at bounding box center [260, 95] width 8 height 8
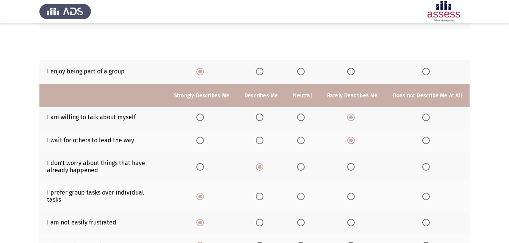
scroll to position [167, 0]
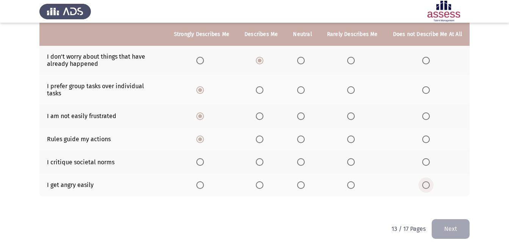
click at [424, 182] on span "Select an option" at bounding box center [426, 186] width 8 height 8
click at [424, 182] on input "Select an option" at bounding box center [426, 186] width 8 height 8
click at [354, 159] on span "Select an option" at bounding box center [351, 163] width 8 height 8
click at [354, 159] on input "Select an option" at bounding box center [351, 163] width 8 height 8
click at [454, 223] on button "Next" at bounding box center [451, 229] width 38 height 19
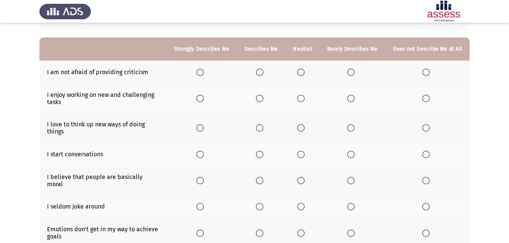
scroll to position [61, 0]
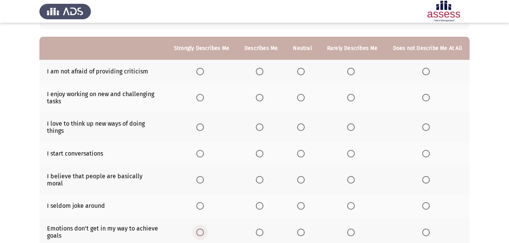
click at [204, 230] on span "Select an option" at bounding box center [200, 233] width 8 height 8
click at [204, 230] on input "Select an option" at bounding box center [200, 233] width 8 height 8
click at [259, 203] on span "Select an option" at bounding box center [260, 207] width 8 height 8
click at [259, 203] on input "Select an option" at bounding box center [260, 207] width 8 height 8
click at [352, 176] on span "Select an option" at bounding box center [351, 180] width 8 height 8
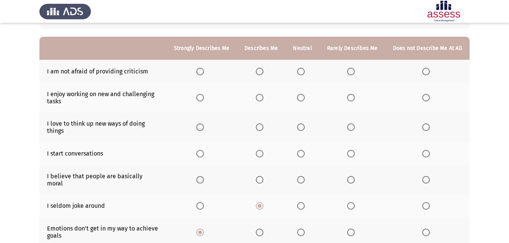
click at [352, 176] on input "Select an option" at bounding box center [351, 180] width 8 height 8
click at [264, 154] on span "Select an option" at bounding box center [260, 154] width 8 height 8
click at [264, 154] on input "Select an option" at bounding box center [260, 154] width 8 height 8
click at [200, 126] on span "Select an option" at bounding box center [200, 128] width 8 height 8
click at [200, 126] on input "Select an option" at bounding box center [200, 128] width 8 height 8
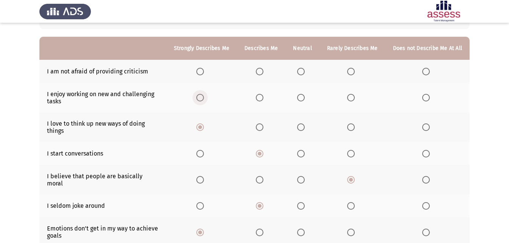
click at [203, 101] on span "Select an option" at bounding box center [200, 98] width 8 height 8
click at [203, 101] on input "Select an option" at bounding box center [200, 98] width 8 height 8
click at [263, 68] on span "Select an option" at bounding box center [260, 72] width 8 height 8
click at [263, 68] on input "Select an option" at bounding box center [260, 72] width 8 height 8
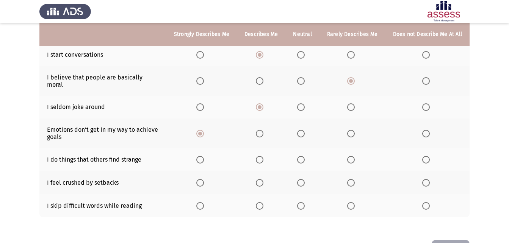
scroll to position [167, 0]
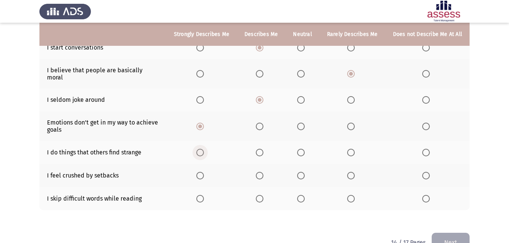
click at [203, 149] on span "Select an option" at bounding box center [200, 153] width 8 height 8
click at [203, 149] on input "Select an option" at bounding box center [200, 153] width 8 height 8
click at [355, 172] on span "Select an option" at bounding box center [351, 176] width 8 height 8
click at [355, 172] on input "Select an option" at bounding box center [351, 176] width 8 height 8
click at [427, 172] on span "Select an option" at bounding box center [426, 176] width 8 height 8
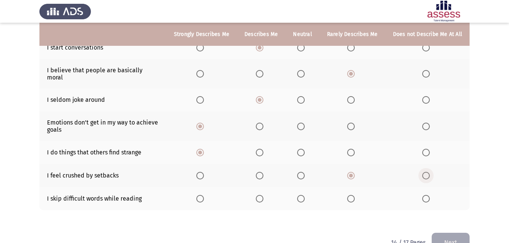
click at [427, 172] on input "Select an option" at bounding box center [426, 176] width 8 height 8
click at [264, 195] on span "Select an option" at bounding box center [260, 199] width 8 height 8
click at [264, 195] on input "Select an option" at bounding box center [260, 199] width 8 height 8
click at [454, 240] on button "Next" at bounding box center [451, 242] width 38 height 19
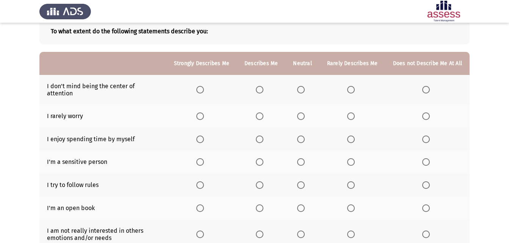
scroll to position [76, 0]
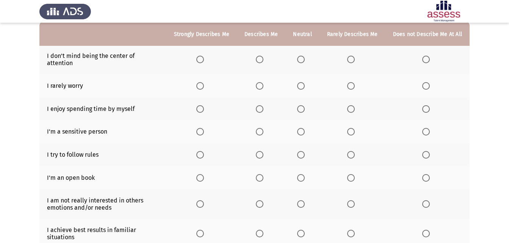
click at [261, 60] on span "Select an option" at bounding box center [260, 60] width 8 height 8
click at [261, 60] on input "Select an option" at bounding box center [260, 60] width 8 height 8
click at [355, 82] on span "Select an option" at bounding box center [351, 86] width 8 height 8
click at [355, 82] on input "Select an option" at bounding box center [351, 86] width 8 height 8
click at [204, 105] on span "Select an option" at bounding box center [200, 109] width 8 height 8
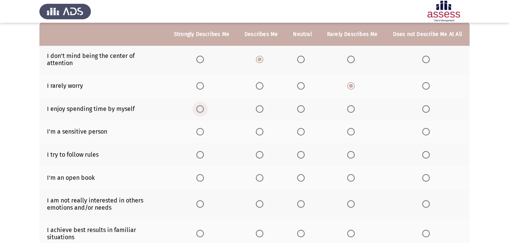
click at [204, 105] on input "Select an option" at bounding box center [200, 109] width 8 height 8
click at [358, 128] on label "Select an option" at bounding box center [352, 132] width 11 height 8
click at [355, 128] on input "Select an option" at bounding box center [351, 132] width 8 height 8
click at [200, 155] on span "Select an option" at bounding box center [200, 155] width 0 height 0
click at [204, 151] on input "Select an option" at bounding box center [200, 155] width 8 height 8
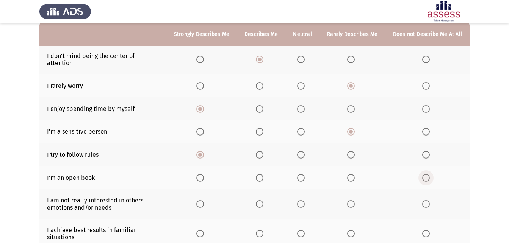
click at [427, 174] on span "Select an option" at bounding box center [426, 178] width 8 height 8
click at [427, 174] on input "Select an option" at bounding box center [426, 178] width 8 height 8
click at [353, 201] on span "Select an option" at bounding box center [351, 205] width 8 height 8
click at [353, 201] on input "Select an option" at bounding box center [351, 205] width 8 height 8
click at [200, 230] on span "Select an option" at bounding box center [200, 234] width 8 height 8
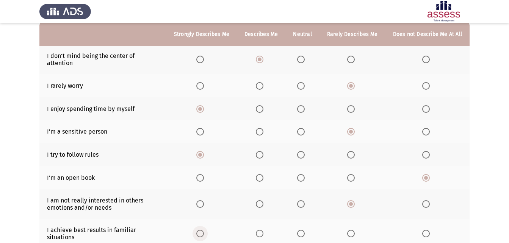
click at [200, 230] on input "Select an option" at bounding box center [200, 234] width 8 height 8
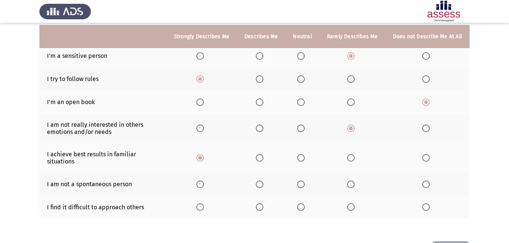
scroll to position [167, 0]
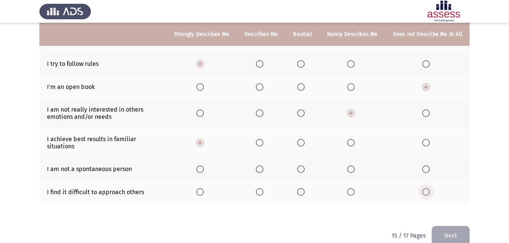
click at [430, 188] on span "Select an option" at bounding box center [426, 192] width 8 height 8
click at [430, 188] on input "Select an option" at bounding box center [426, 192] width 8 height 8
click at [426, 166] on span "Select an option" at bounding box center [426, 170] width 8 height 8
click at [426, 166] on input "Select an option" at bounding box center [426, 170] width 8 height 8
click at [459, 226] on button "Next" at bounding box center [451, 235] width 38 height 19
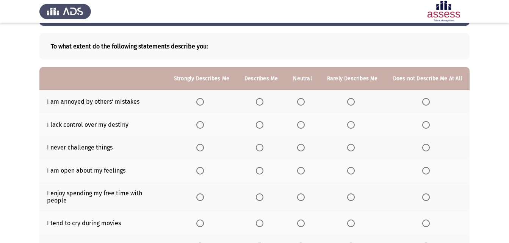
scroll to position [46, 0]
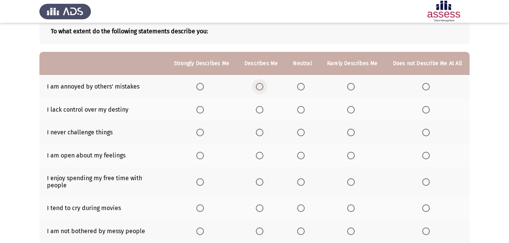
click at [262, 89] on span "Select an option" at bounding box center [260, 87] width 8 height 8
click at [262, 89] on input "Select an option" at bounding box center [260, 87] width 8 height 8
click at [427, 129] on span "Select an option" at bounding box center [426, 133] width 8 height 8
click at [427, 129] on input "Select an option" at bounding box center [426, 133] width 8 height 8
click at [351, 153] on span "Select an option" at bounding box center [351, 156] width 8 height 8
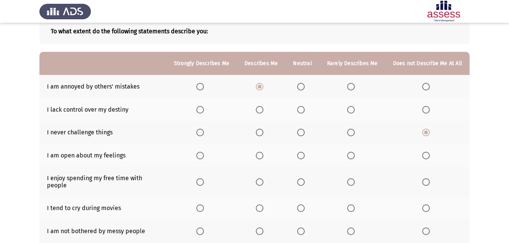
click at [351, 153] on input "Select an option" at bounding box center [351, 156] width 8 height 8
click at [349, 111] on span "Select an option" at bounding box center [351, 110] width 8 height 8
click at [349, 111] on input "Select an option" at bounding box center [351, 110] width 8 height 8
click at [260, 179] on span "Select an option" at bounding box center [260, 183] width 8 height 8
click at [260, 179] on input "Select an option" at bounding box center [260, 183] width 8 height 8
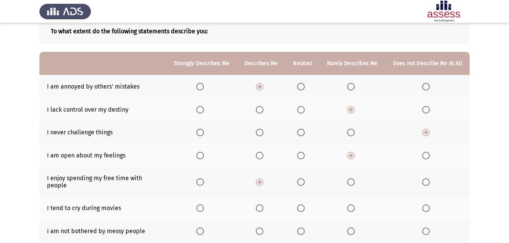
click at [259, 205] on span "Select an option" at bounding box center [260, 209] width 8 height 8
click at [259, 205] on input "Select an option" at bounding box center [260, 209] width 8 height 8
click at [351, 232] on span "Select an option" at bounding box center [351, 232] width 0 height 0
click at [352, 228] on input "Select an option" at bounding box center [351, 232] width 8 height 8
click at [509, 242] on app-assessment-container "ASSESS Employability Next To what extent do the following statements describe y…" at bounding box center [254, 151] width 509 height 333
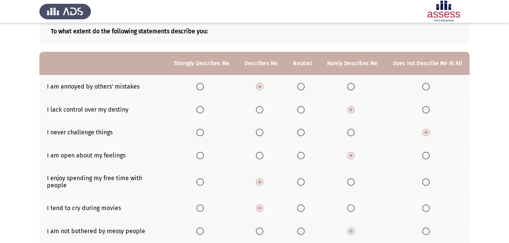
click at [509, 240] on app-assessment-container "ASSESS Employability Next To what extent do the following statements describe y…" at bounding box center [254, 151] width 509 height 333
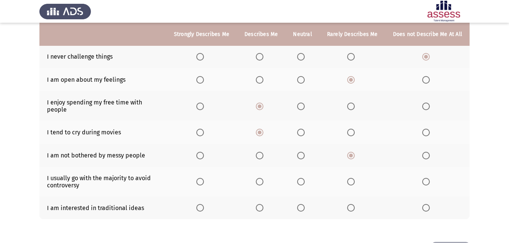
scroll to position [137, 0]
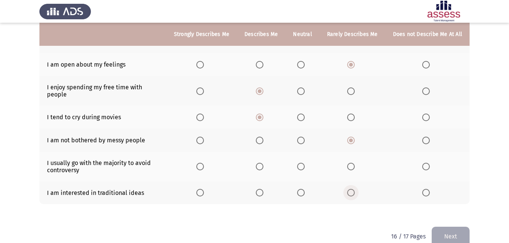
click at [349, 189] on span "Select an option" at bounding box center [351, 193] width 8 height 8
click at [349, 189] on input "Select an option" at bounding box center [351, 193] width 8 height 8
click at [262, 163] on span "Select an option" at bounding box center [260, 167] width 8 height 8
click at [262, 163] on input "Select an option" at bounding box center [260, 167] width 8 height 8
click at [422, 162] on th at bounding box center [428, 167] width 84 height 30
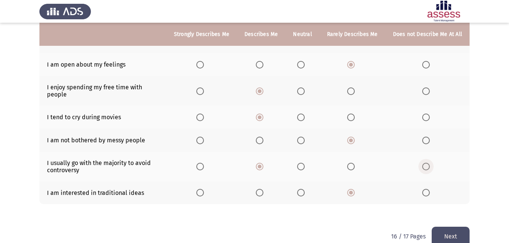
click at [425, 163] on span "Select an option" at bounding box center [426, 167] width 8 height 8
click at [425, 163] on input "Select an option" at bounding box center [426, 167] width 8 height 8
click at [462, 234] on button "Next" at bounding box center [451, 236] width 38 height 19
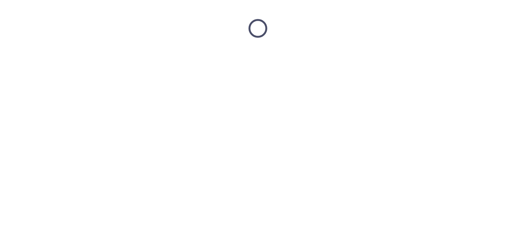
scroll to position [0, 0]
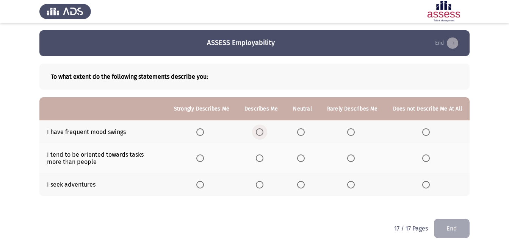
click at [261, 132] on span "Select an option" at bounding box center [260, 133] width 8 height 8
click at [261, 132] on input "Select an option" at bounding box center [260, 133] width 8 height 8
click at [350, 183] on span "Select an option" at bounding box center [351, 185] width 8 height 8
click at [350, 183] on input "Select an option" at bounding box center [351, 185] width 8 height 8
click at [263, 154] on mat-radio-button "Select an option" at bounding box center [261, 158] width 11 height 8
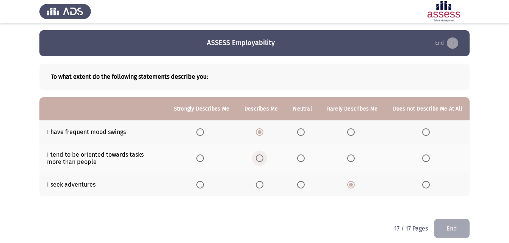
click at [260, 159] on span "Select an option" at bounding box center [260, 159] width 0 height 0
click at [263, 159] on input "Select an option" at bounding box center [260, 159] width 8 height 8
click at [454, 223] on button "End" at bounding box center [452, 228] width 36 height 19
